Goal: Task Accomplishment & Management: Complete application form

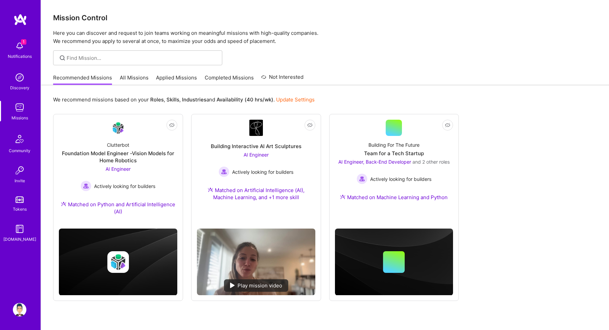
click at [127, 79] on link "All Missions" at bounding box center [134, 79] width 29 height 11
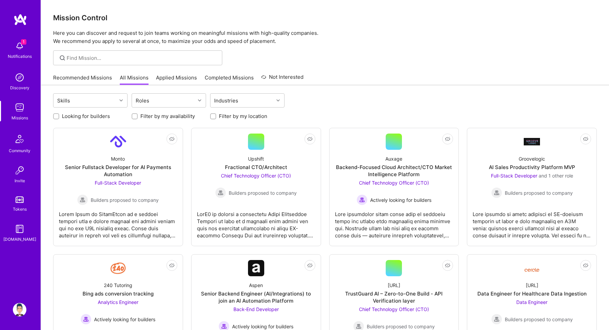
click at [22, 48] on img at bounding box center [20, 46] width 14 height 14
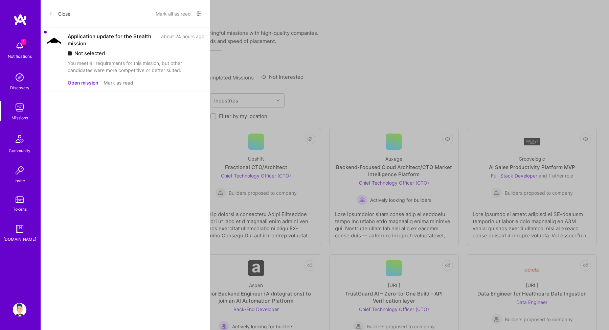
click at [105, 84] on button "Mark as read" at bounding box center [119, 82] width 30 height 7
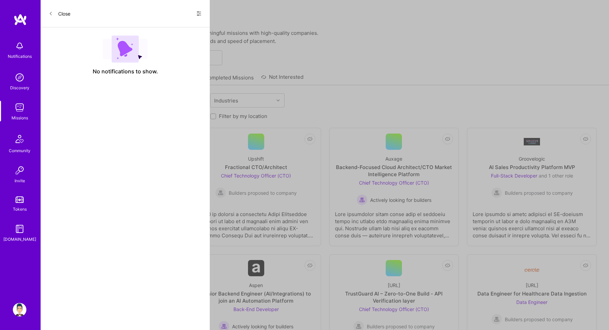
click at [54, 11] on button "Close" at bounding box center [60, 13] width 22 height 11
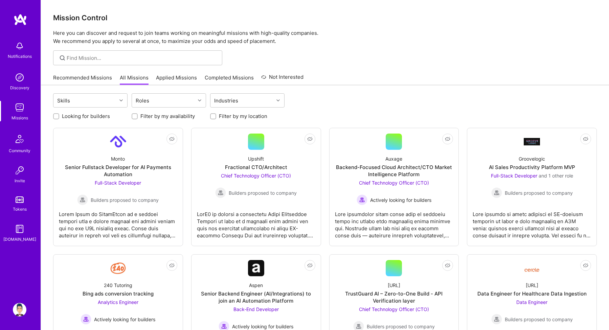
click at [86, 117] on label "Looking for builders" at bounding box center [86, 116] width 48 height 7
click at [59, 117] on input "Looking for builders" at bounding box center [56, 116] width 5 height 5
checkbox input "true"
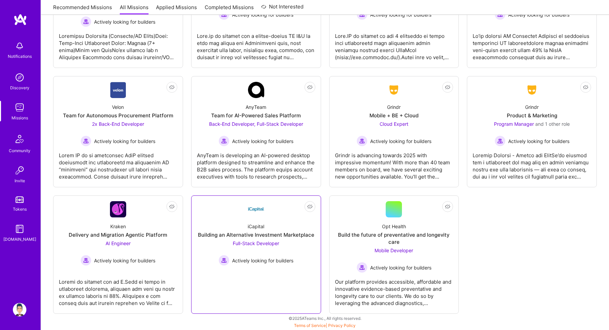
scroll to position [432, 0]
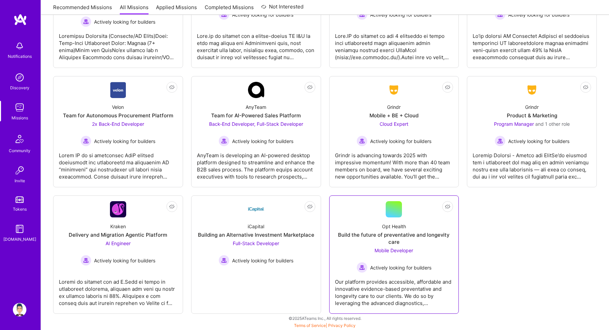
click at [397, 297] on div "Our platform provides accessible, affordable and innovative evidence-based prev…" at bounding box center [394, 290] width 118 height 34
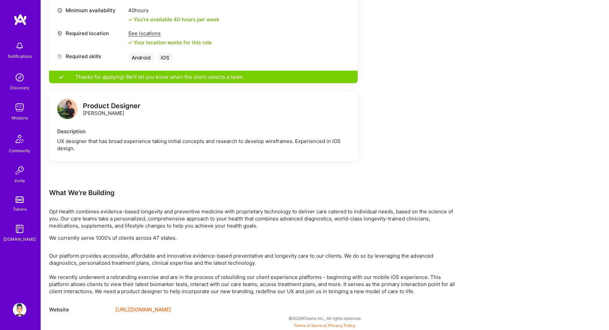
scroll to position [300, 0]
click at [138, 309] on link "[URL][DOMAIN_NAME]" at bounding box center [143, 310] width 56 height 8
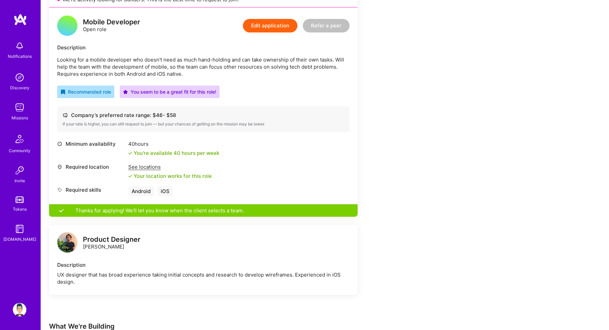
scroll to position [110, 0]
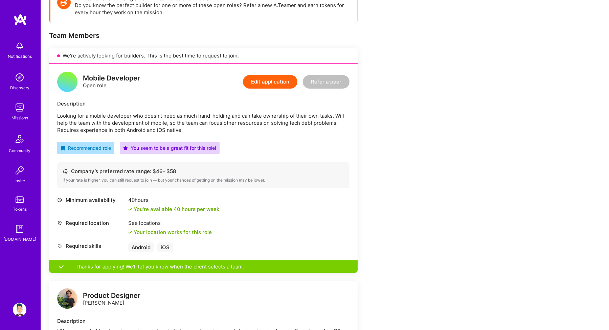
click at [149, 251] on div "Android" at bounding box center [141, 248] width 26 height 10
click at [279, 83] on button "Edit application" at bounding box center [270, 82] width 54 height 14
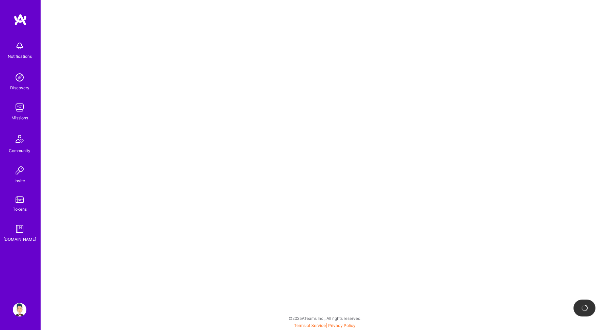
select select "IN"
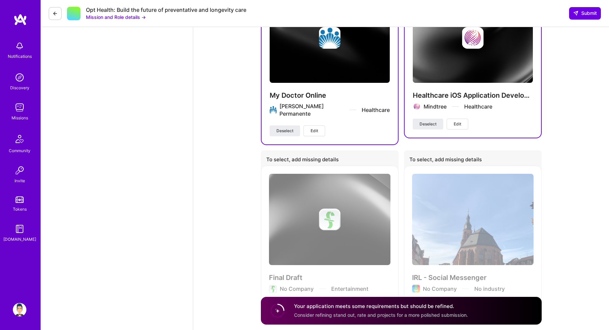
scroll to position [1109, 0]
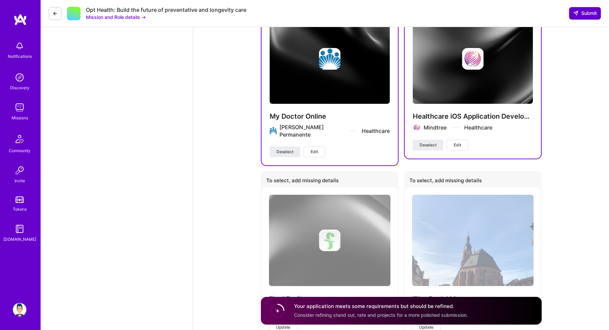
click at [584, 12] on span "Submit" at bounding box center [585, 13] width 24 height 7
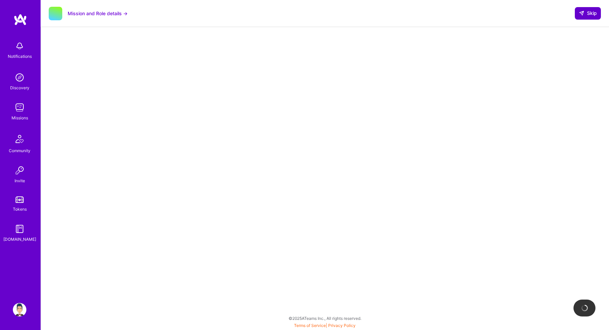
scroll to position [50, 0]
click at [584, 12] on icon at bounding box center [581, 12] width 5 height 5
select select "IN"
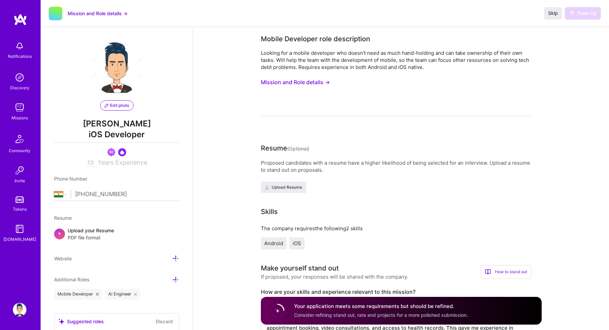
click at [583, 12] on div "Skip Team Up" at bounding box center [572, 13] width 57 height 12
